Goal: Information Seeking & Learning: Find specific page/section

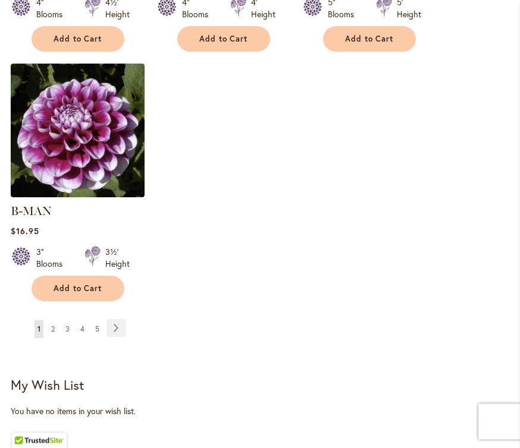
scroll to position [1590, 0]
click at [115, 319] on link "Page Next" at bounding box center [116, 328] width 20 height 18
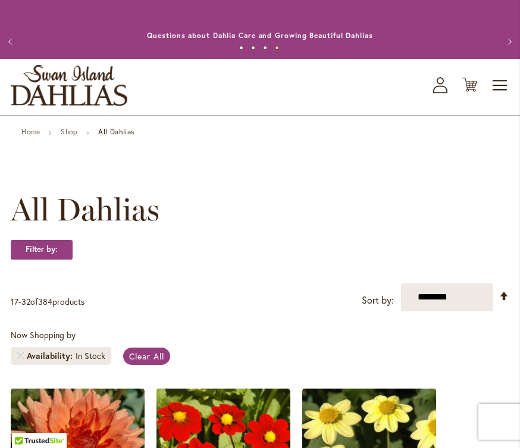
click at [437, 90] on icon "My Account" at bounding box center [440, 85] width 14 height 16
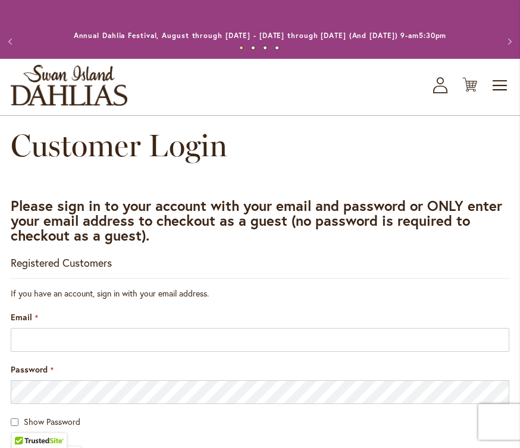
scroll to position [226, 0]
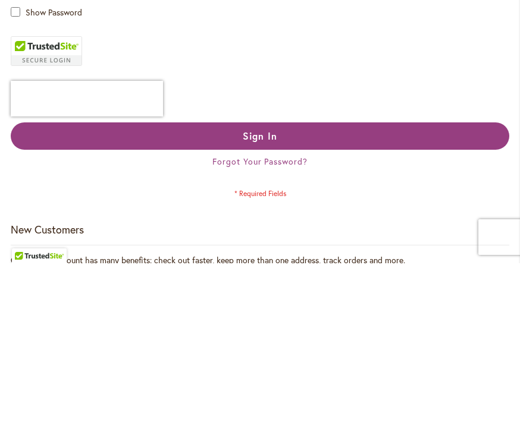
type input "**********"
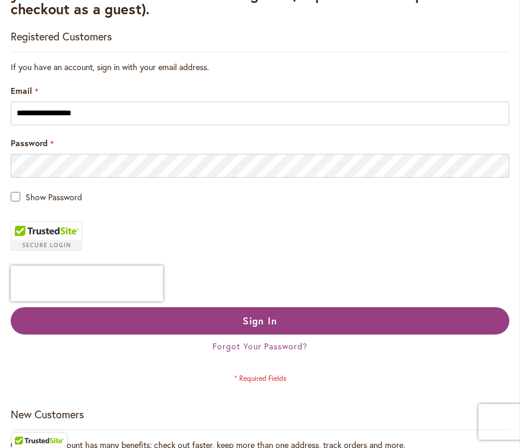
click at [264, 323] on span "Sign In" at bounding box center [260, 320] width 34 height 12
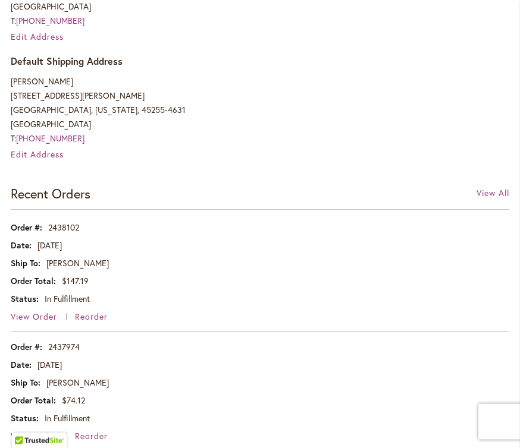
scroll to position [490, 0]
click at [37, 314] on span "View Order" at bounding box center [34, 316] width 46 height 11
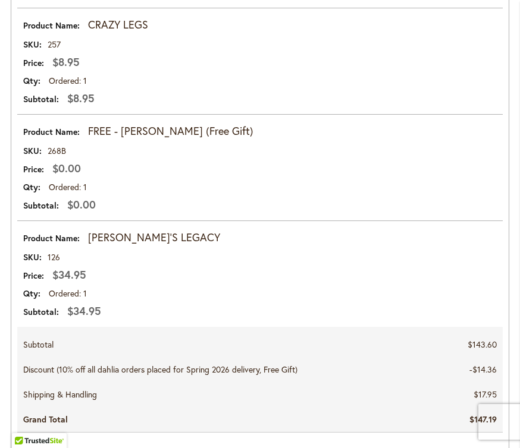
scroll to position [997, 0]
click at [136, 241] on strong "[PERSON_NAME]'S LEGACY" at bounding box center [154, 238] width 132 height 15
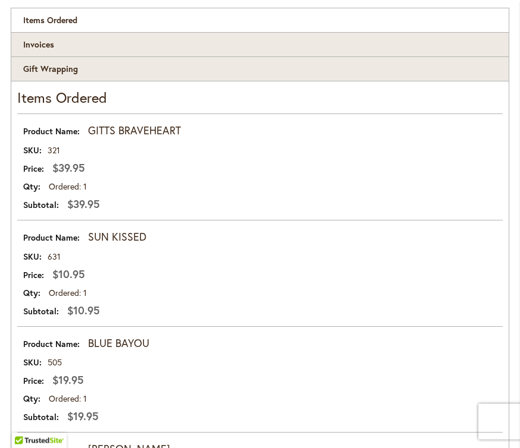
scroll to position [0, 0]
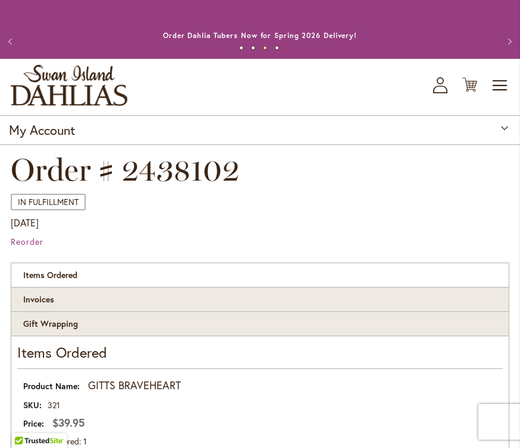
click at [502, 90] on span "Toggle Nav" at bounding box center [500, 86] width 18 height 24
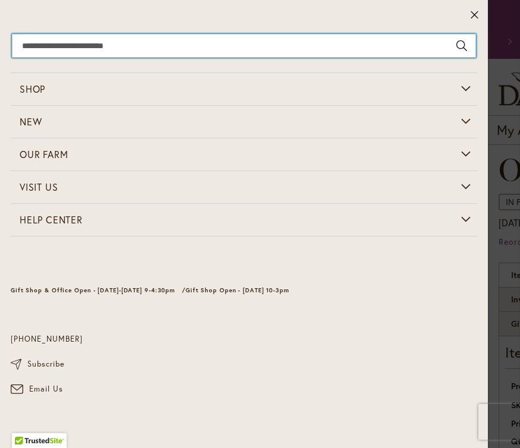
click at [61, 46] on input "Search" at bounding box center [244, 46] width 464 height 24
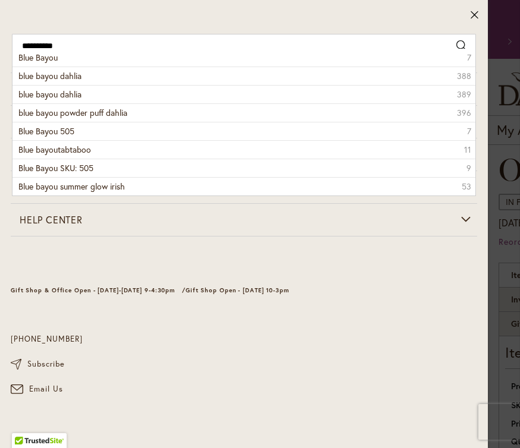
click at [43, 64] on li "Blue Bayou 7" at bounding box center [243, 58] width 462 height 18
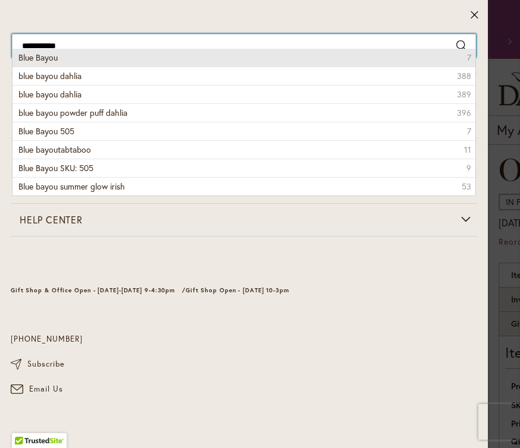
type input "**********"
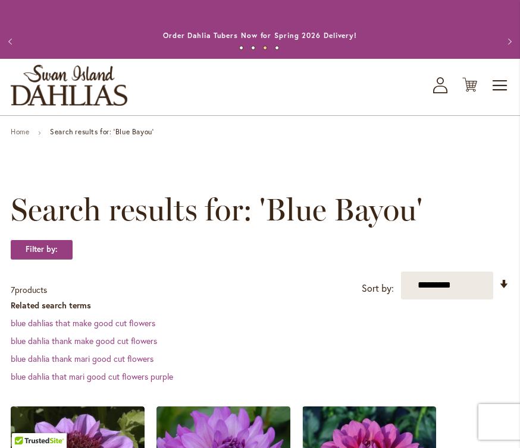
click at [499, 87] on span "Toggle Nav" at bounding box center [500, 86] width 18 height 24
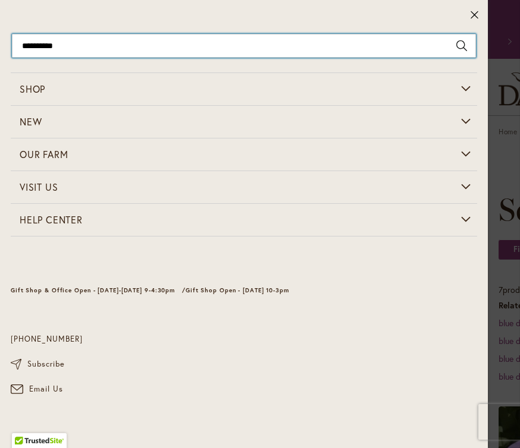
click at [97, 47] on input "**********" at bounding box center [244, 46] width 464 height 24
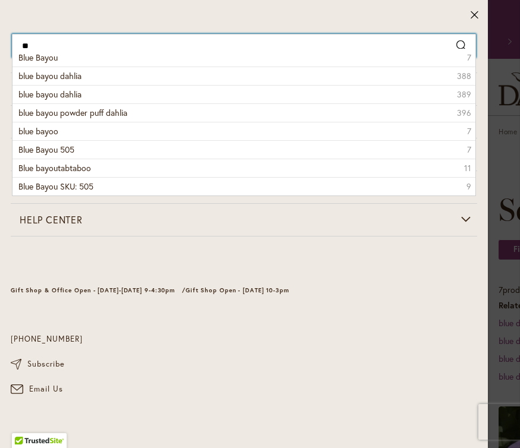
type input "*"
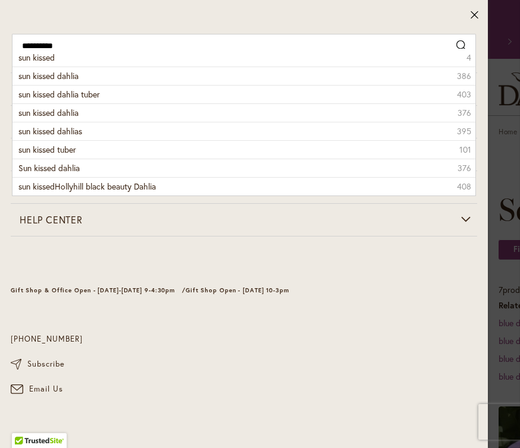
click at [78, 80] on span "sun kissed dahlia" at bounding box center [48, 75] width 60 height 11
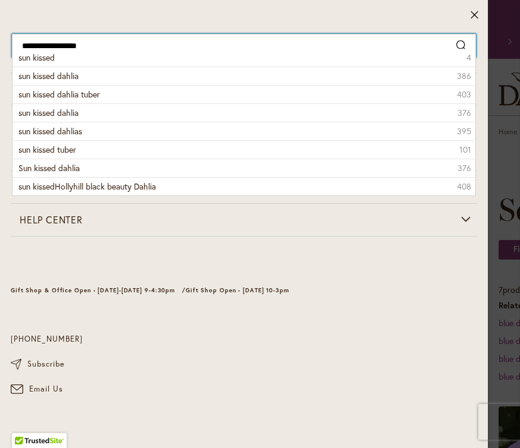
type input "**********"
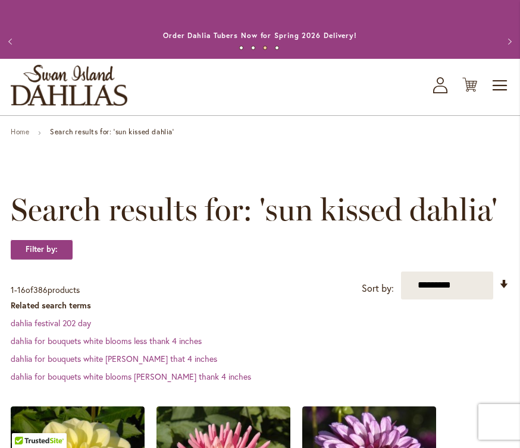
click at [440, 91] on icon "My Account" at bounding box center [440, 85] width 14 height 16
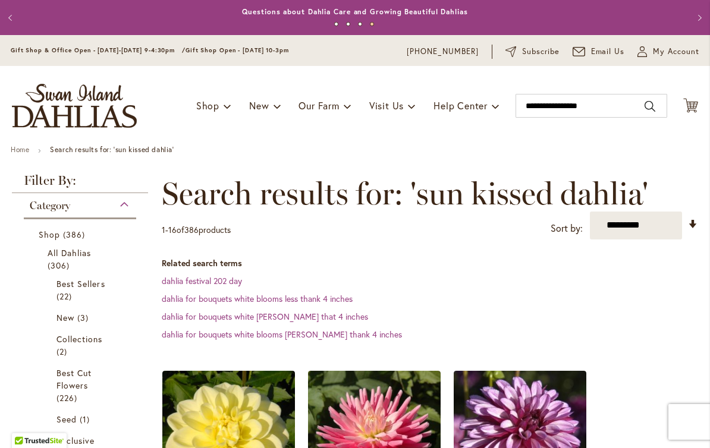
click at [265, 106] on html "Skip to Accessibility Information The store will not work correctly in the case…" at bounding box center [355, 224] width 710 height 448
click at [268, 113] on html "Skip to Accessibility Information The store will not work correctly in the case…" at bounding box center [355, 224] width 710 height 448
click at [253, 106] on html "Skip to Accessibility Information The store will not work correctly in the case…" at bounding box center [355, 224] width 710 height 448
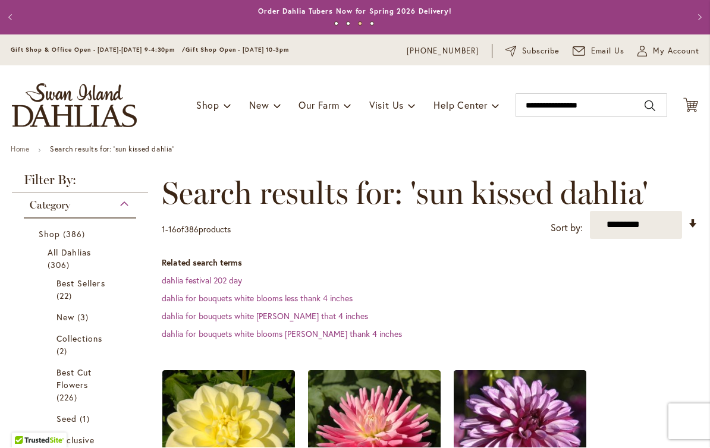
click at [324, 341] on html "Skip to Accessibility Information The store will not work correctly in the case…" at bounding box center [355, 224] width 710 height 448
click at [247, 339] on html "Skip to Accessibility Information The store will not work correctly in the case…" at bounding box center [355, 224] width 710 height 448
click at [325, 113] on html "Skip to Accessibility Information The store will not work correctly in the case…" at bounding box center [355, 224] width 710 height 448
click at [519, 193] on html "Skip to Accessibility Information The store will not work correctly in the case…" at bounding box center [355, 224] width 710 height 448
click at [505, 246] on html "Skip to Accessibility Information The store will not work correctly in the case…" at bounding box center [355, 224] width 710 height 448
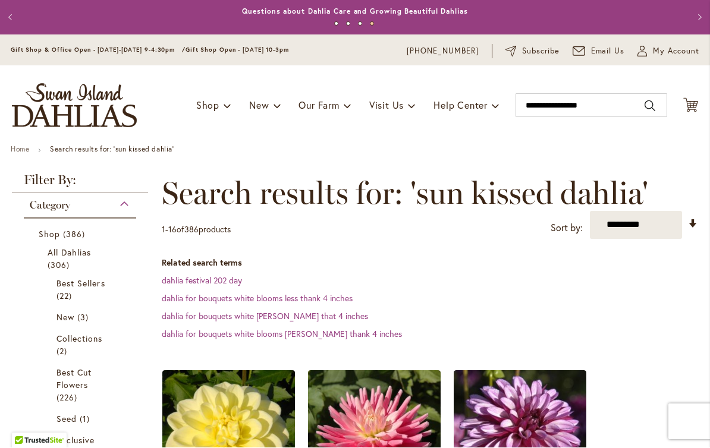
click at [444, 273] on html "Skip to Accessibility Information The store will not work correctly in the case…" at bounding box center [355, 224] width 710 height 448
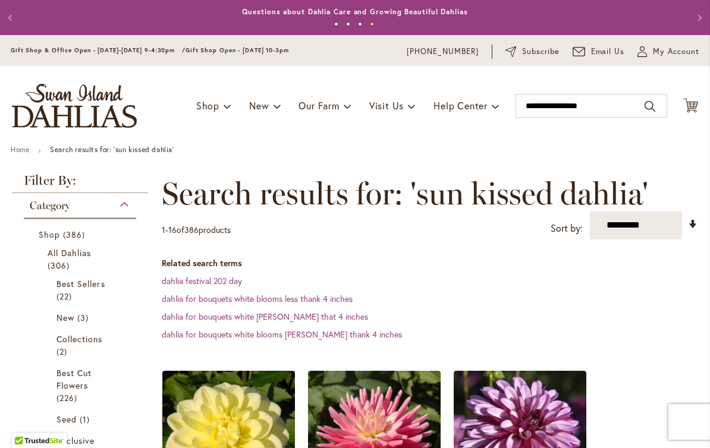
click at [519, 112] on html "Skip to Accessibility Information The store will not work correctly in the case…" at bounding box center [355, 224] width 710 height 448
click at [519, 115] on html "Skip to Accessibility Information The store will not work correctly in the case…" at bounding box center [355, 224] width 710 height 448
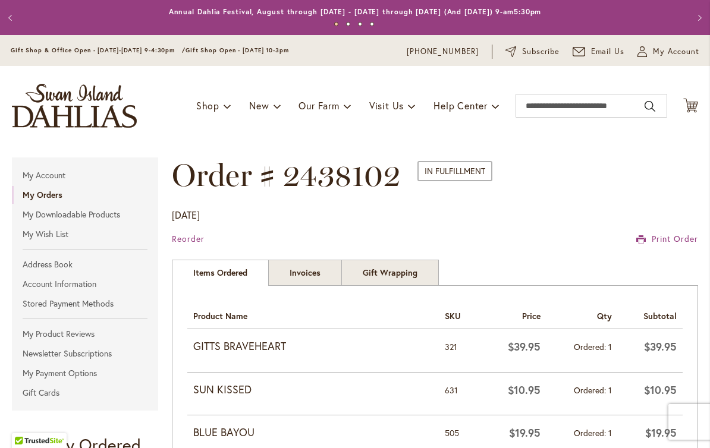
scroll to position [1, 0]
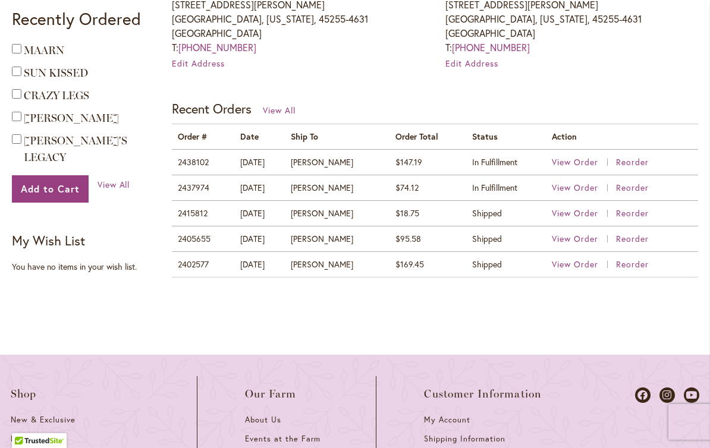
scroll to position [426, 0]
click at [580, 165] on span "View Order" at bounding box center [575, 161] width 46 height 11
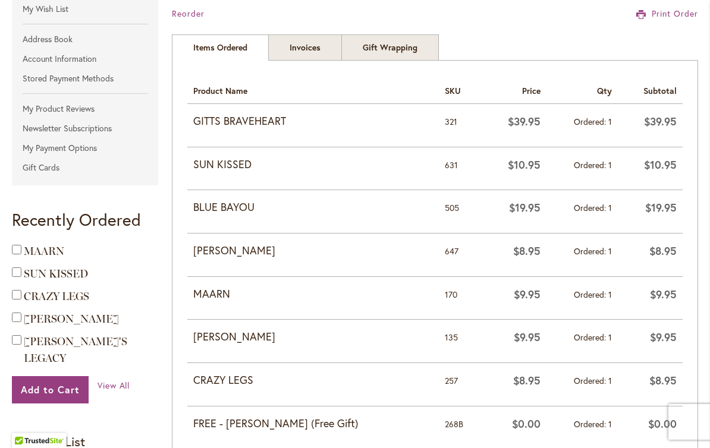
scroll to position [220, 0]
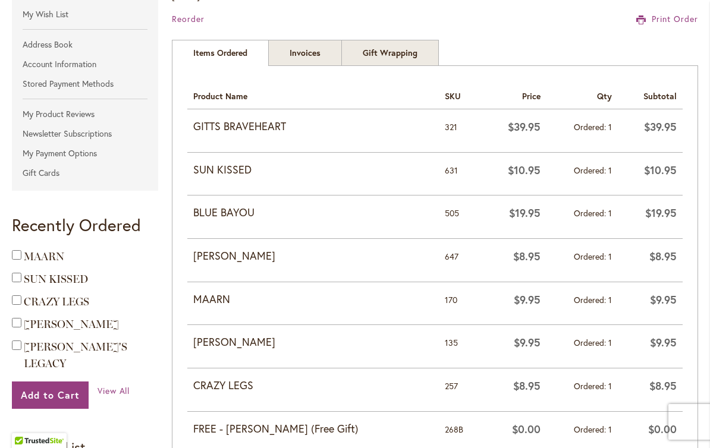
click at [242, 298] on strong "MAARN" at bounding box center [313, 299] width 240 height 15
click at [224, 304] on strong "MAARN" at bounding box center [313, 299] width 240 height 15
click at [227, 307] on td "MAARN" at bounding box center [312, 303] width 251 height 43
click at [114, 385] on span "View All" at bounding box center [113, 390] width 33 height 11
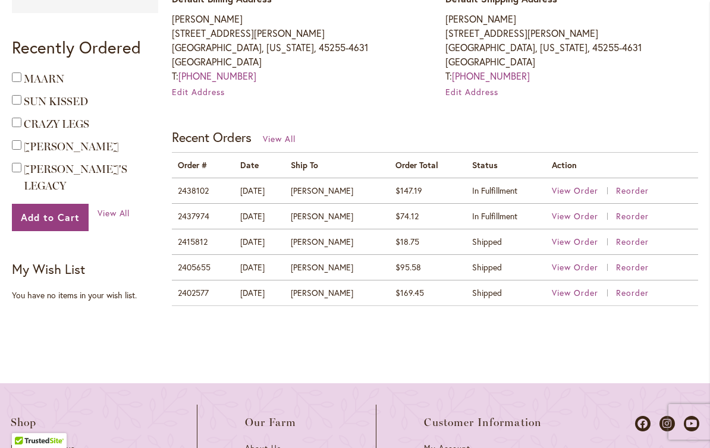
scroll to position [397, 0]
click at [199, 294] on td "2402577" at bounding box center [203, 294] width 62 height 26
click at [567, 295] on span "View Order" at bounding box center [575, 293] width 46 height 11
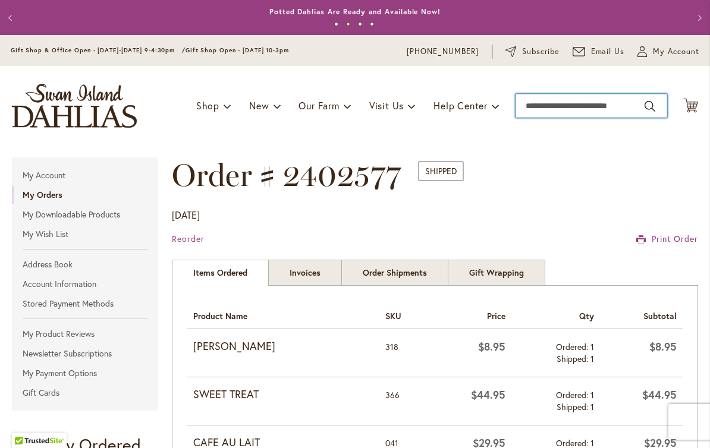
click at [566, 106] on input "Search" at bounding box center [591, 106] width 152 height 24
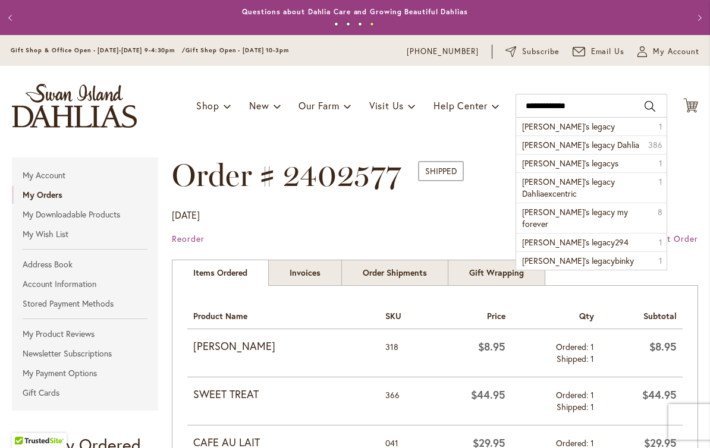
click at [589, 146] on span "Andy’s legacy Dahlia" at bounding box center [580, 144] width 117 height 11
type input "**********"
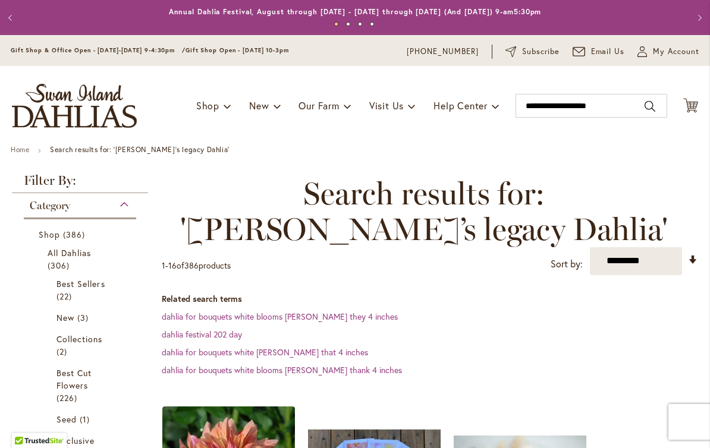
click at [456, 317] on dd "dahlia for bouquets white blooms [PERSON_NAME] they 4 inches" at bounding box center [430, 317] width 536 height 12
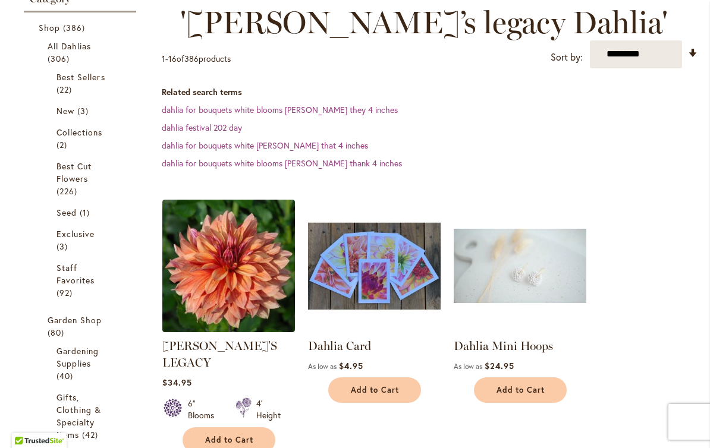
scroll to position [206, 0]
click at [94, 80] on span "Best Sellers" at bounding box center [80, 77] width 49 height 11
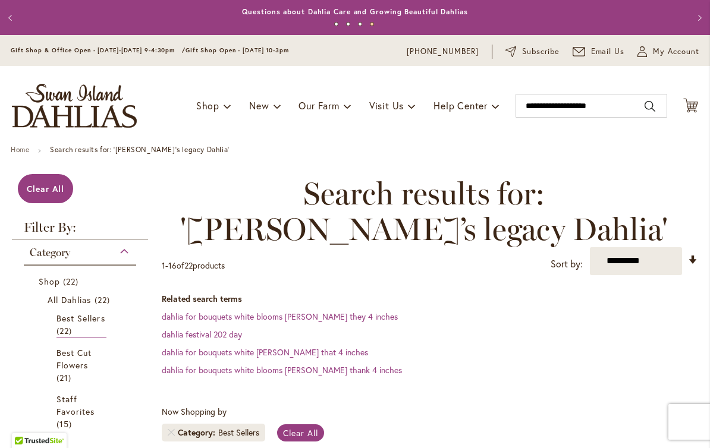
click at [72, 366] on span "Best Cut Flowers" at bounding box center [73, 359] width 35 height 24
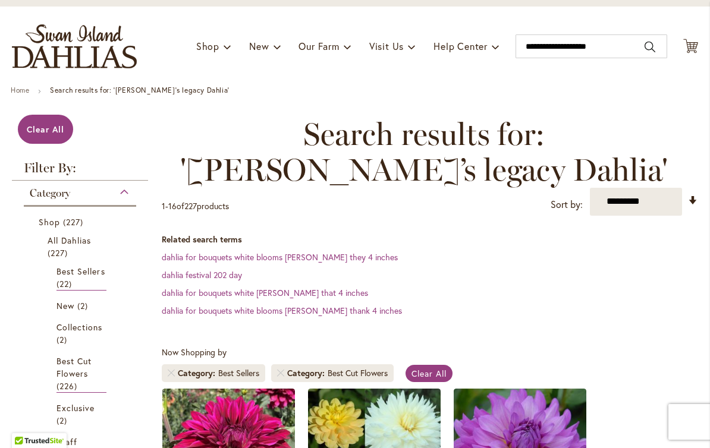
scroll to position [70, 0]
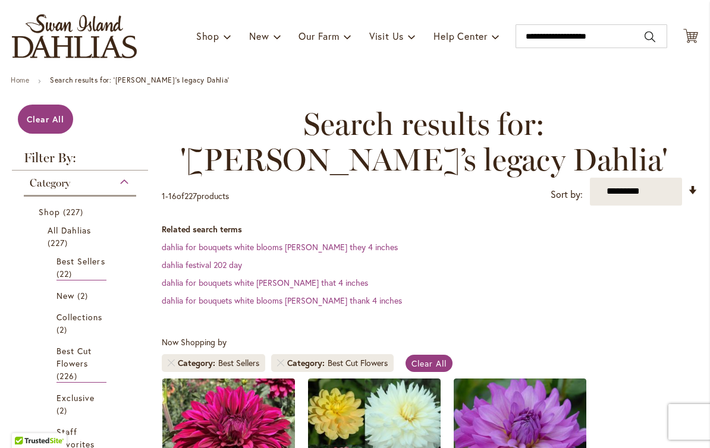
click at [81, 363] on span "Best Cut Flowers" at bounding box center [73, 357] width 35 height 24
click at [139, 348] on div "Category Shop 227 items All Dahlias 227 items Best Sellers 22 items" at bounding box center [80, 384] width 136 height 426
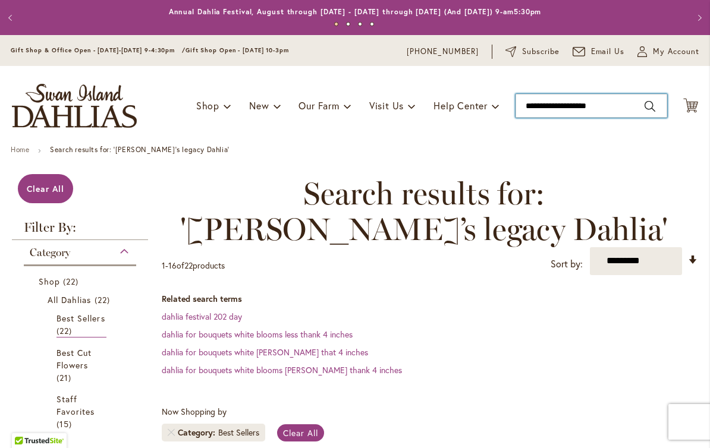
click at [629, 112] on input "**********" at bounding box center [591, 106] width 152 height 24
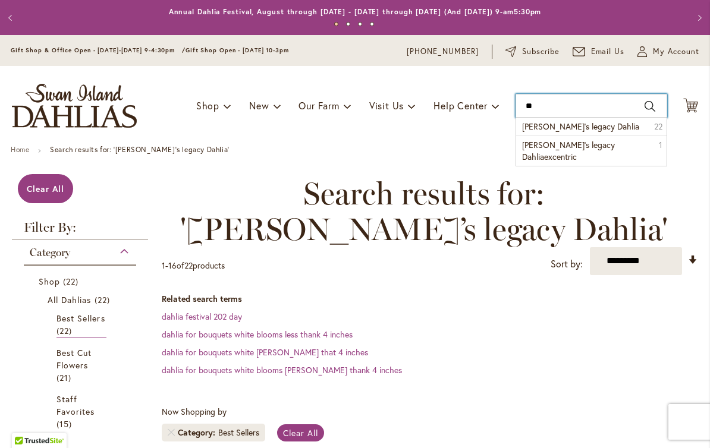
type input "*"
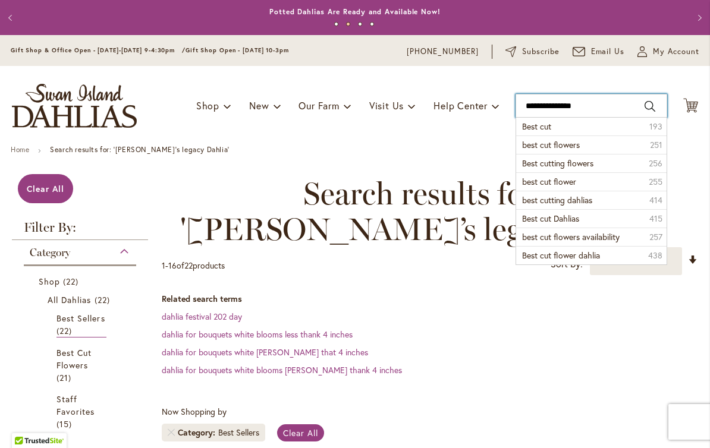
type input "**********"
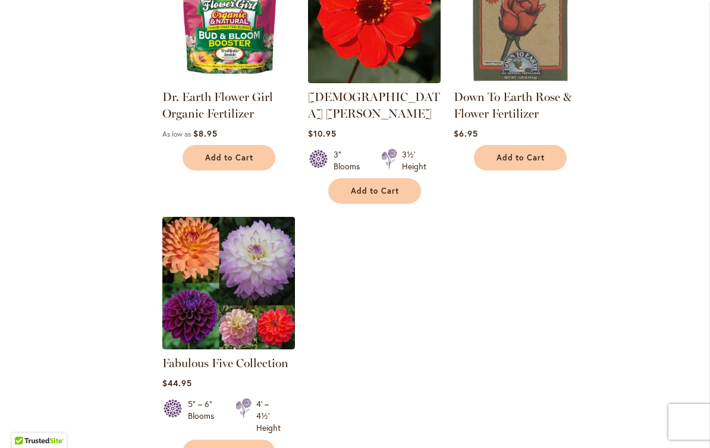
scroll to position [1415, 0]
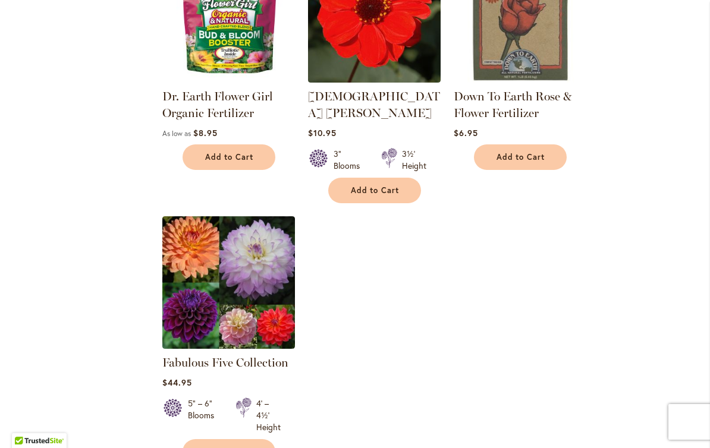
click at [227, 294] on img at bounding box center [228, 282] width 133 height 133
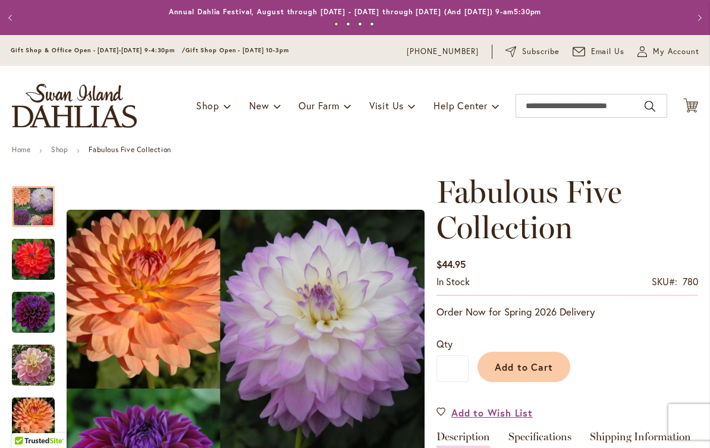
scroll to position [-1, 0]
click at [550, 106] on input "Search" at bounding box center [591, 106] width 152 height 24
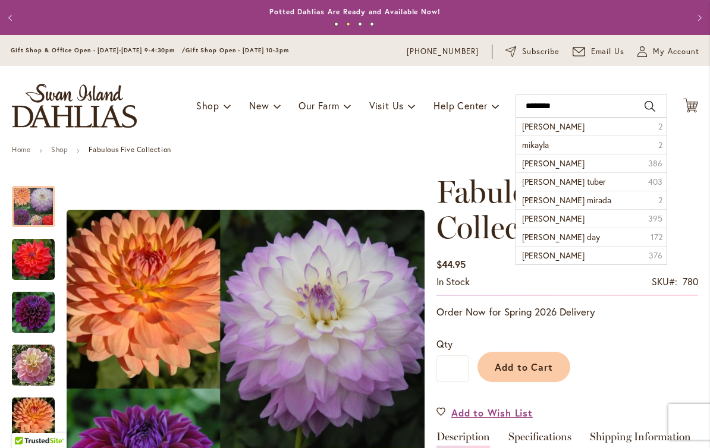
click at [578, 133] on li "mikayla miranda 2" at bounding box center [591, 127] width 150 height 18
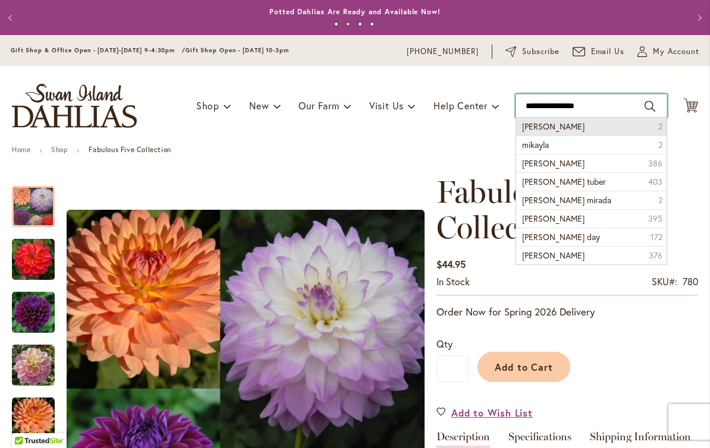
type input "**********"
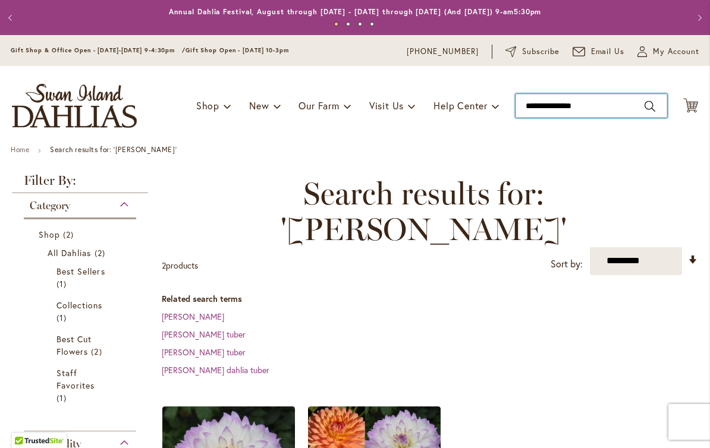
click at [600, 107] on input "**********" at bounding box center [591, 106] width 152 height 24
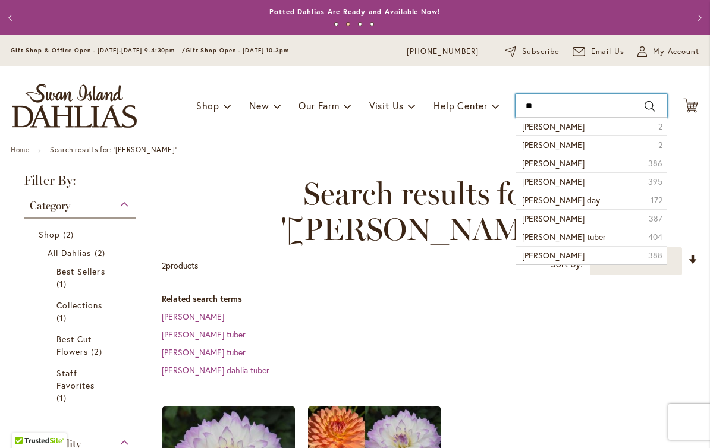
type input "*"
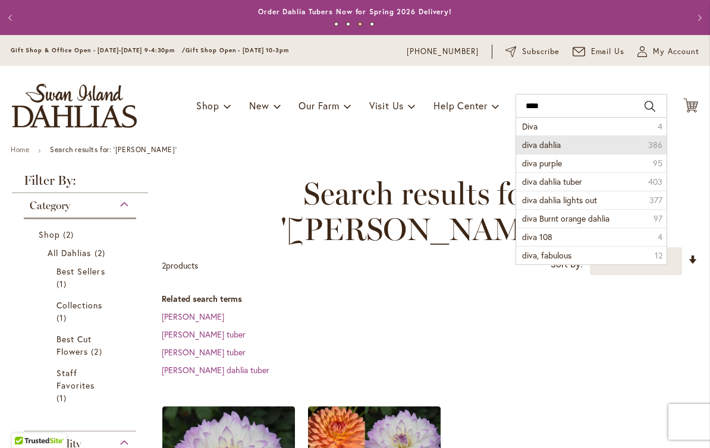
click at [572, 150] on li "diva dahlia 386" at bounding box center [591, 145] width 150 height 18
type input "**********"
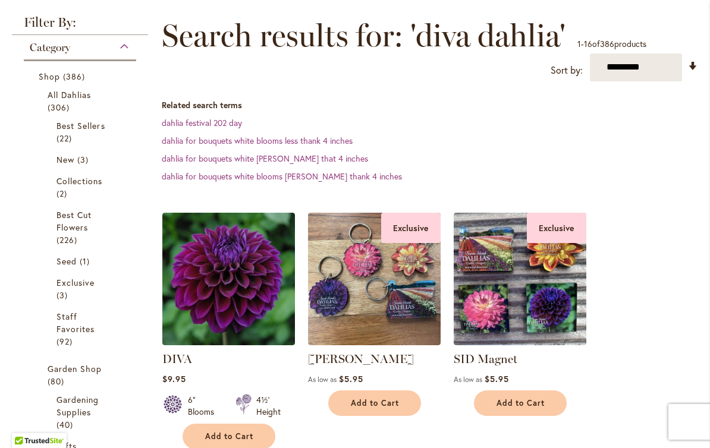
scroll to position [161, 0]
